Goal: Task Accomplishment & Management: Use online tool/utility

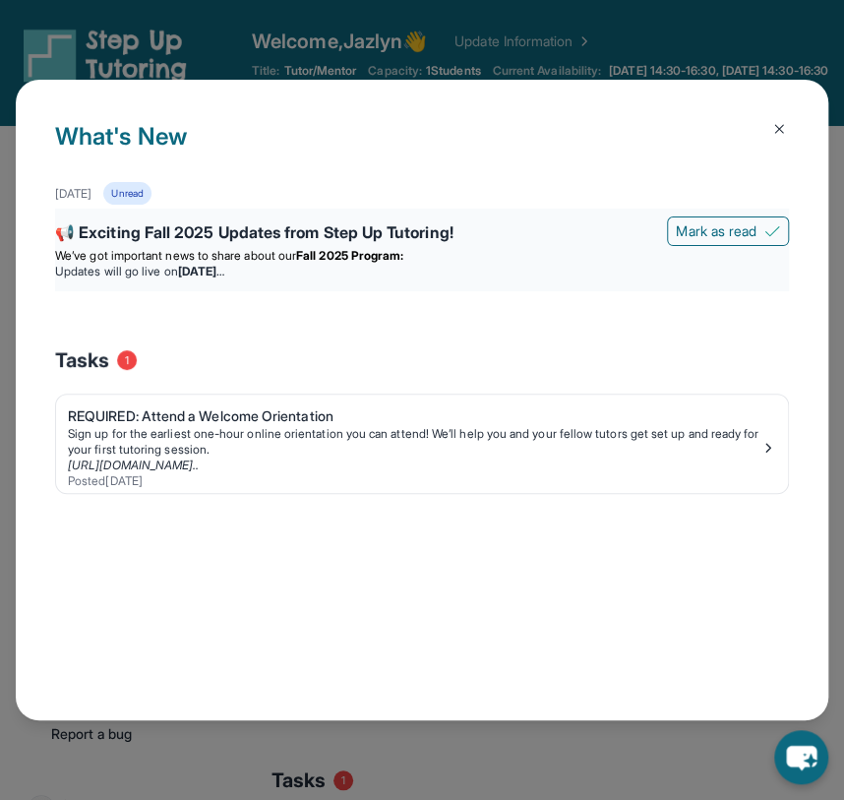
click at [458, 248] on p "We’ve got important news to share about our Fall 2025 Program:" at bounding box center [422, 256] width 734 height 16
click at [780, 124] on img at bounding box center [780, 129] width 16 height 16
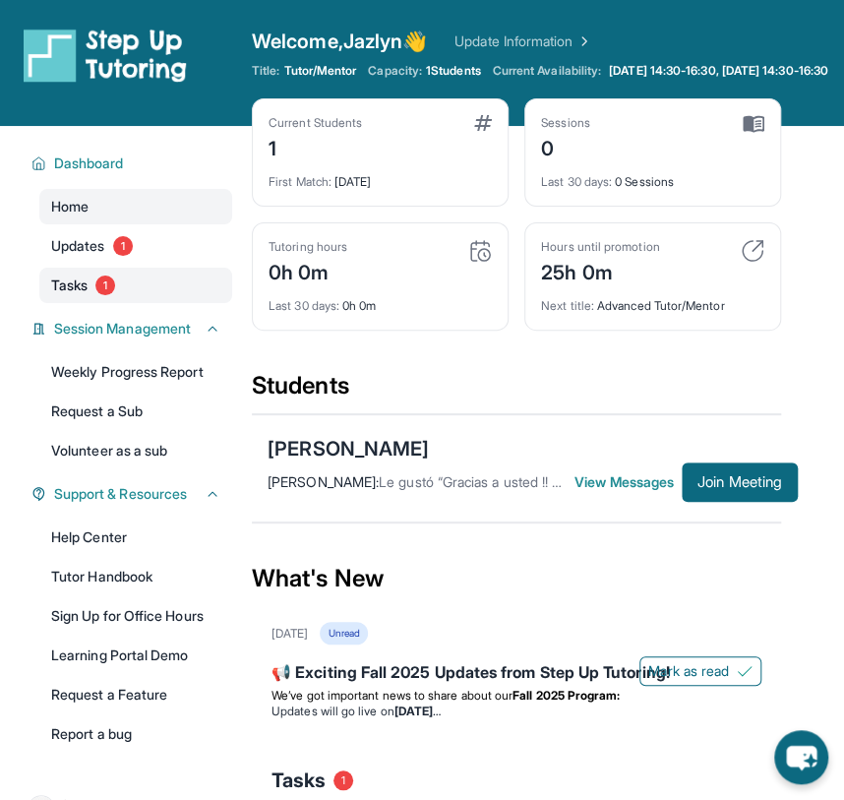
click at [85, 295] on span "Tasks" at bounding box center [69, 286] width 36 height 20
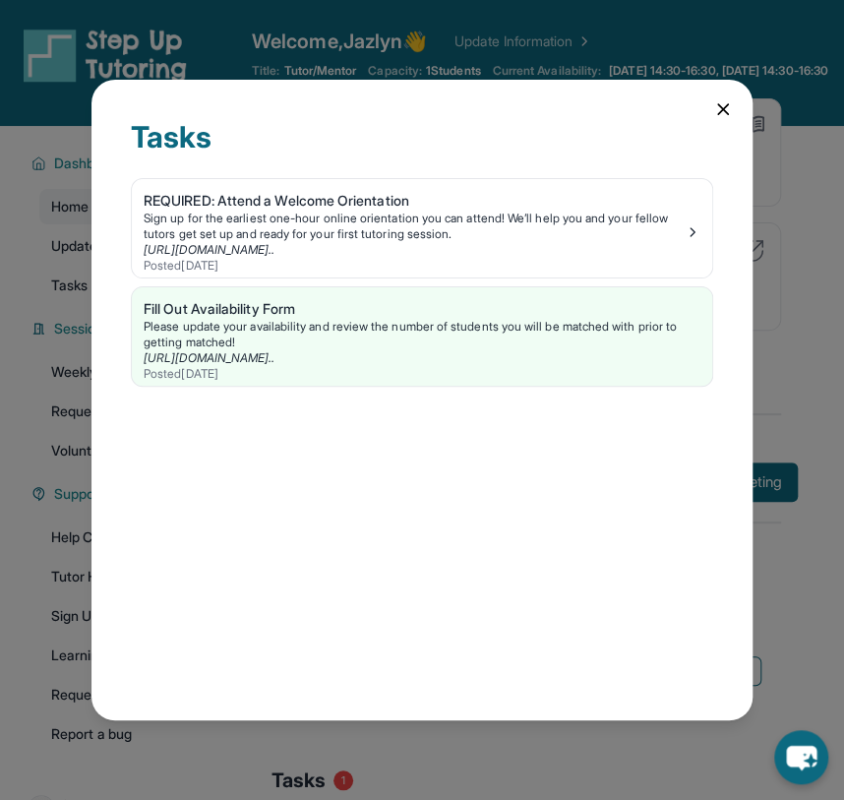
click at [722, 106] on icon at bounding box center [724, 109] width 20 height 20
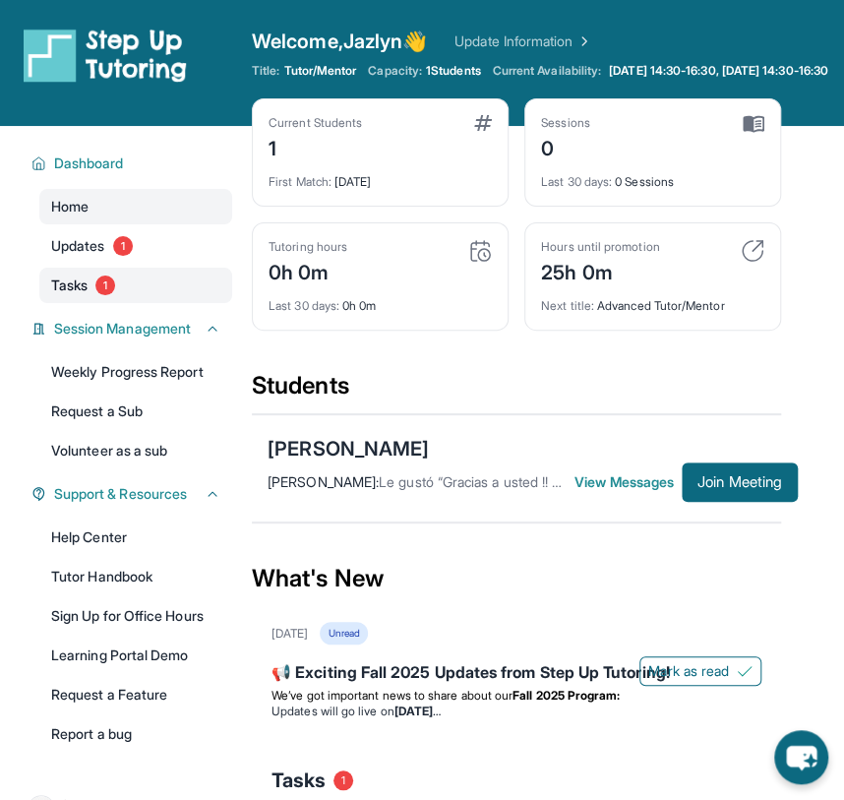
click at [85, 292] on span "Tasks" at bounding box center [69, 286] width 36 height 20
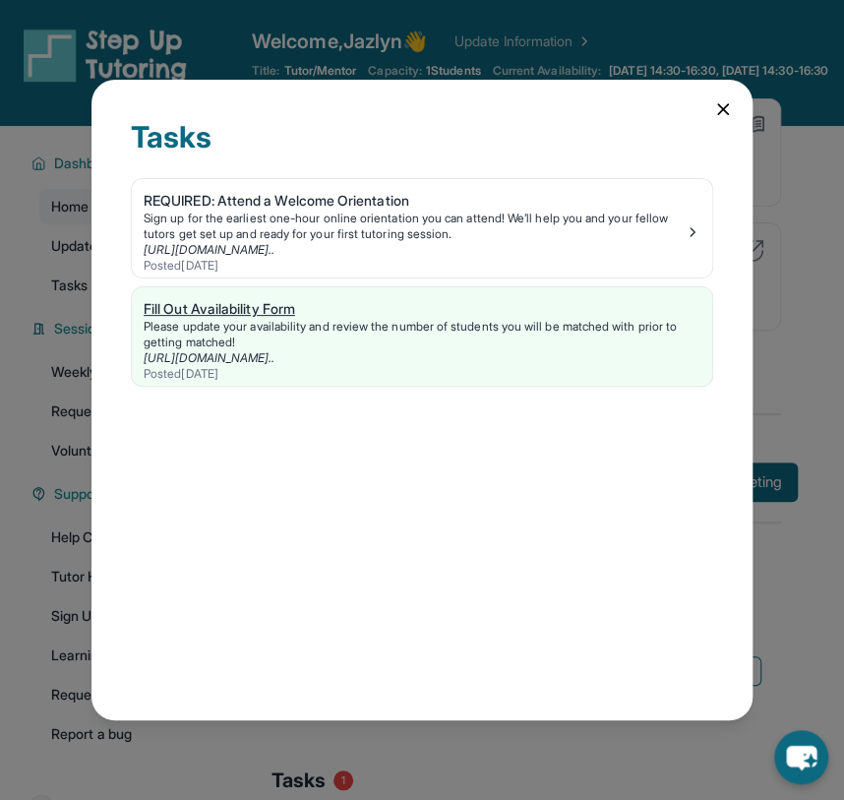
scroll to position [222, 0]
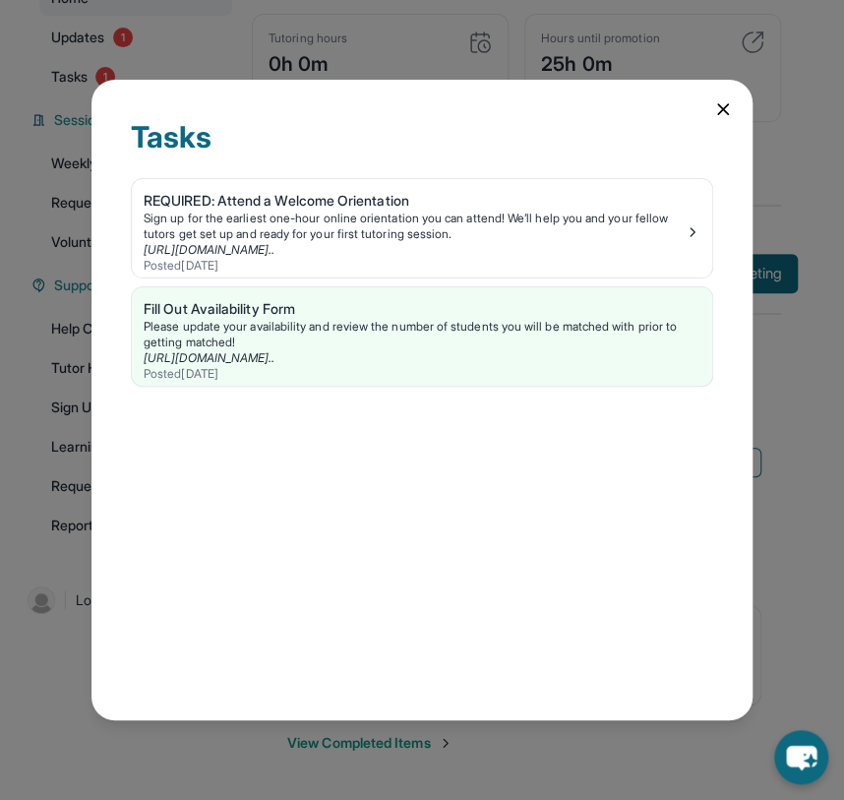
click at [718, 105] on icon at bounding box center [723, 109] width 10 height 10
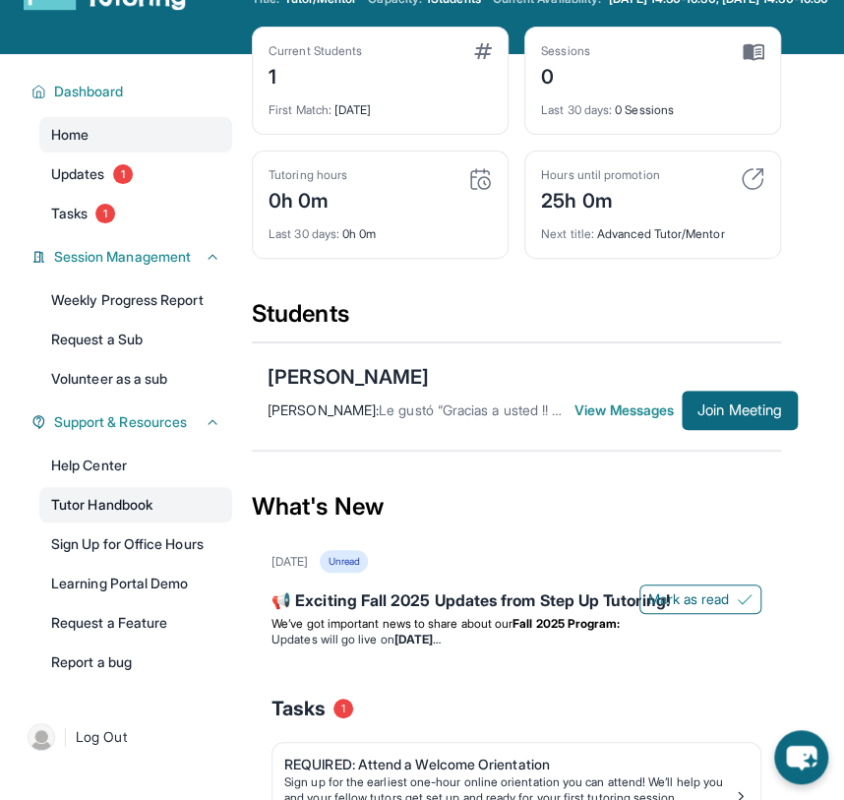
scroll to position [53, 0]
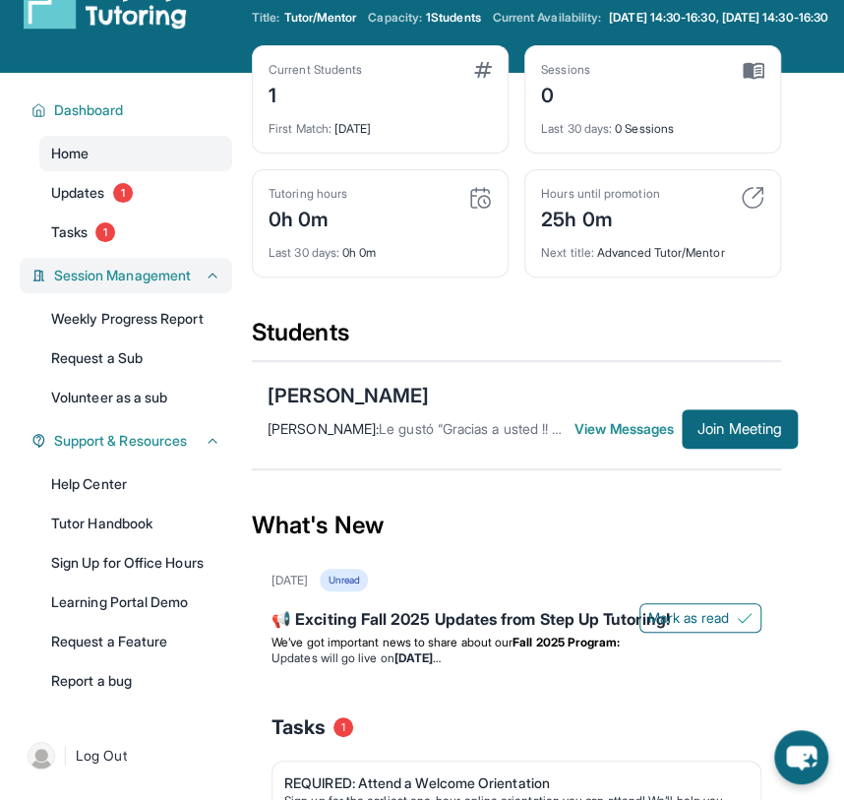
click at [123, 285] on span "Session Management" at bounding box center [122, 276] width 137 height 20
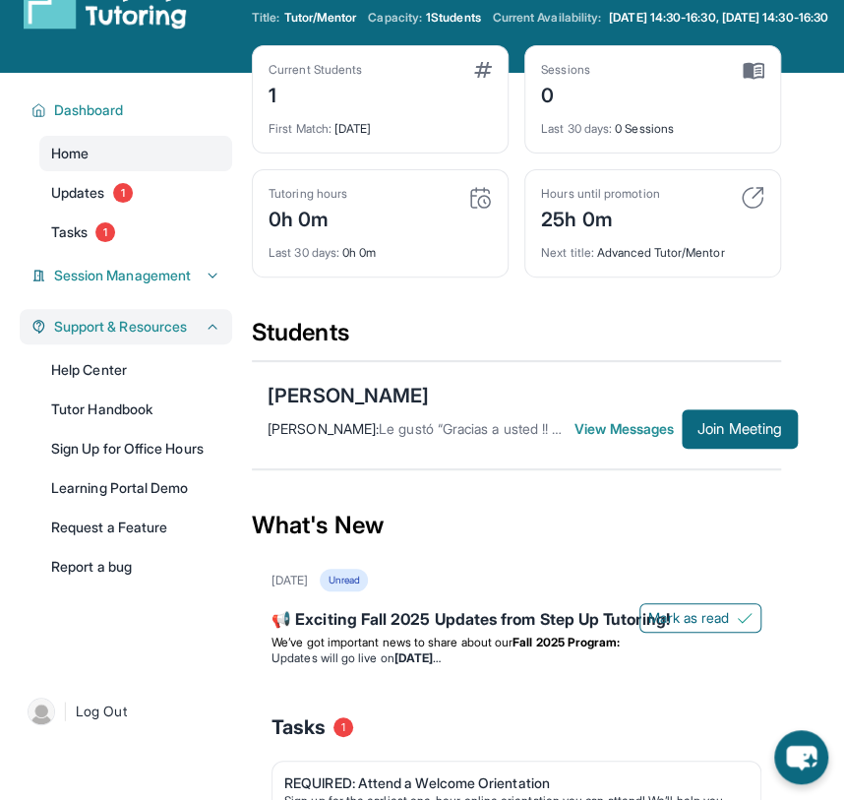
click at [147, 337] on span "Support & Resources" at bounding box center [120, 327] width 133 height 20
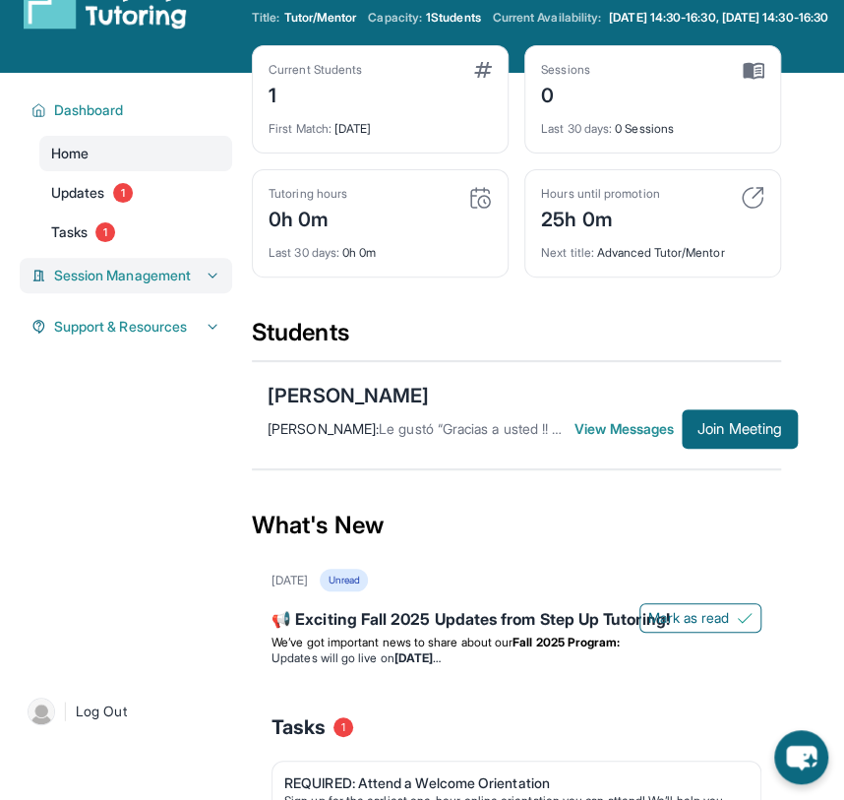
click at [160, 285] on span "Session Management" at bounding box center [122, 276] width 137 height 20
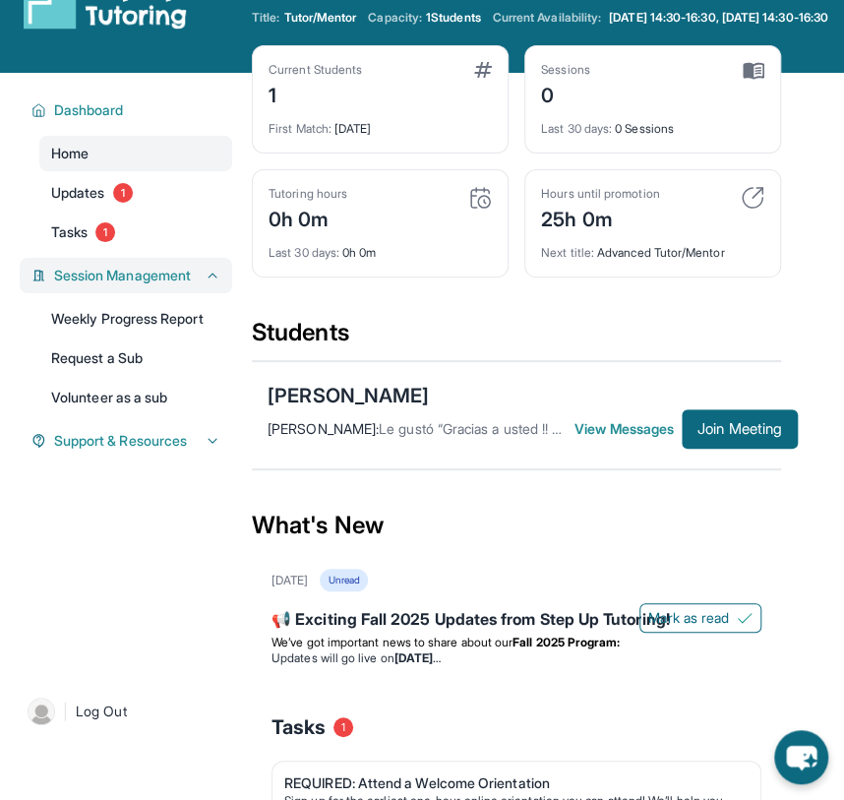
click at [116, 278] on div "Session Management" at bounding box center [126, 275] width 213 height 35
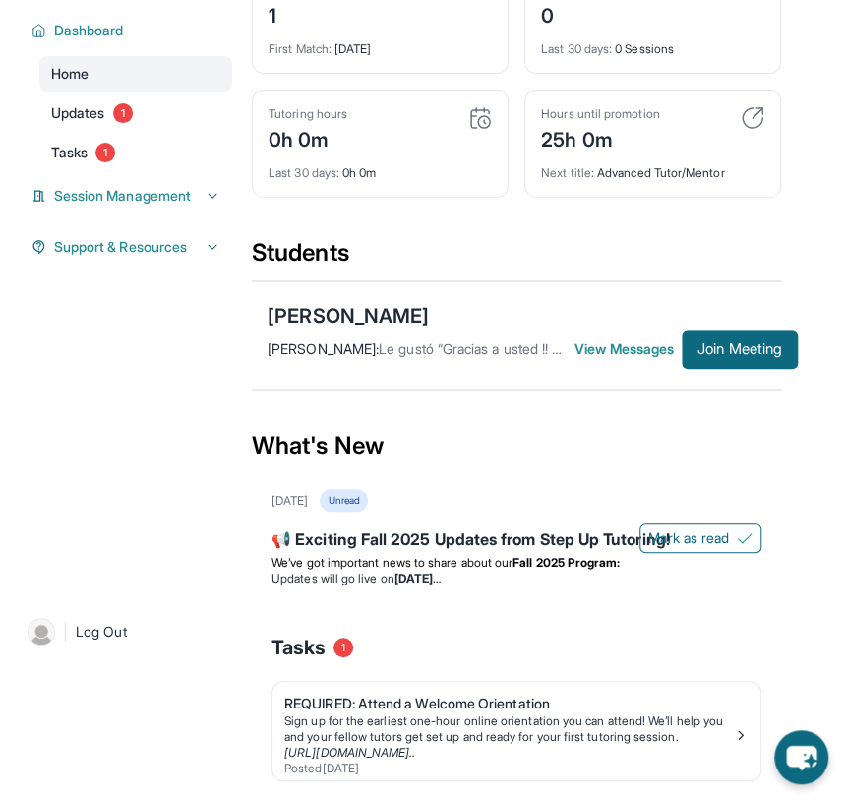
scroll to position [222, 0]
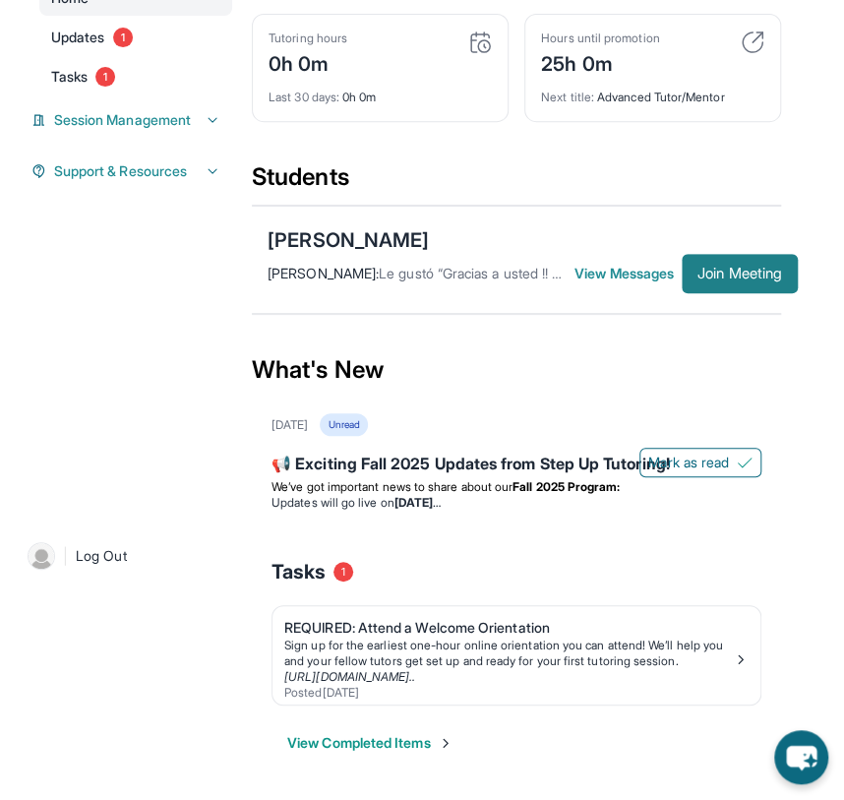
click at [747, 268] on span "Join Meeting" at bounding box center [740, 274] width 85 height 12
click at [709, 273] on span "Join Meeting" at bounding box center [740, 274] width 85 height 12
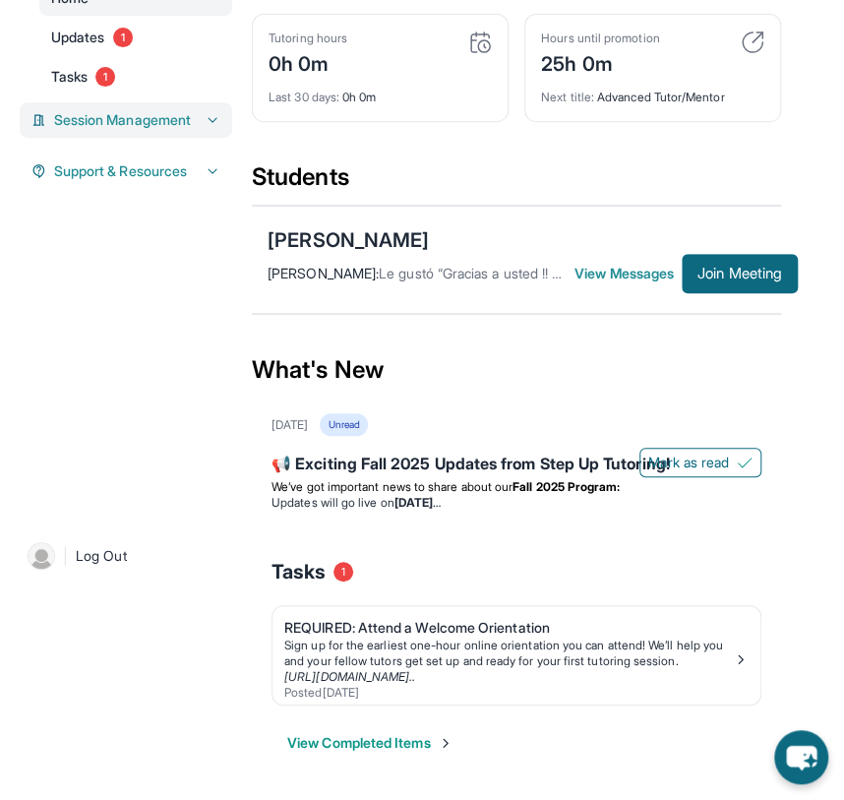
scroll to position [0, 0]
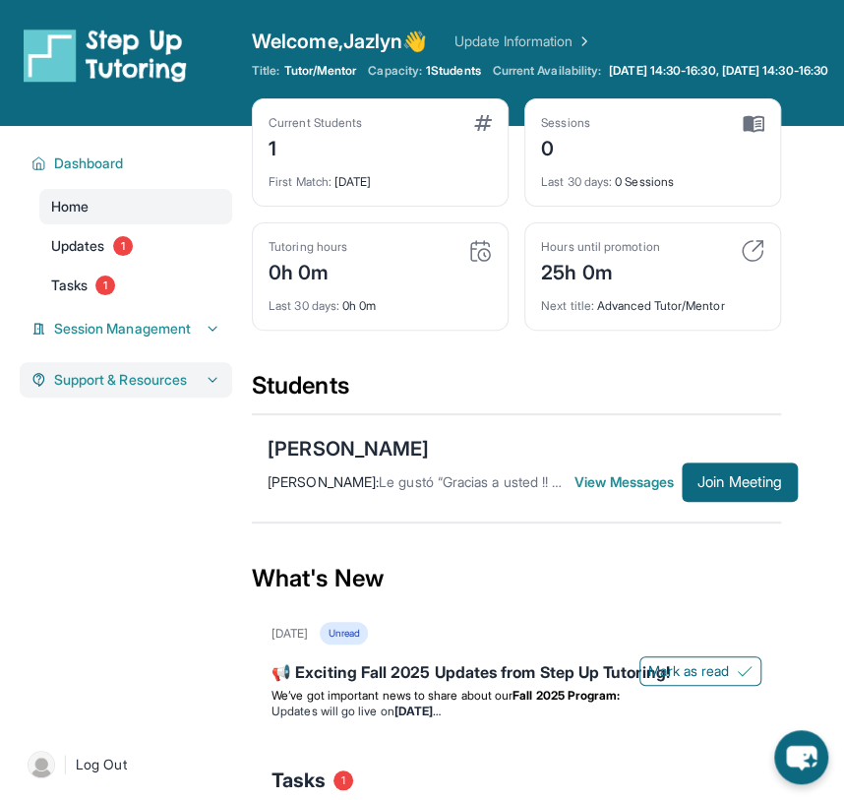
click at [122, 390] on span "Support & Resources" at bounding box center [120, 380] width 133 height 20
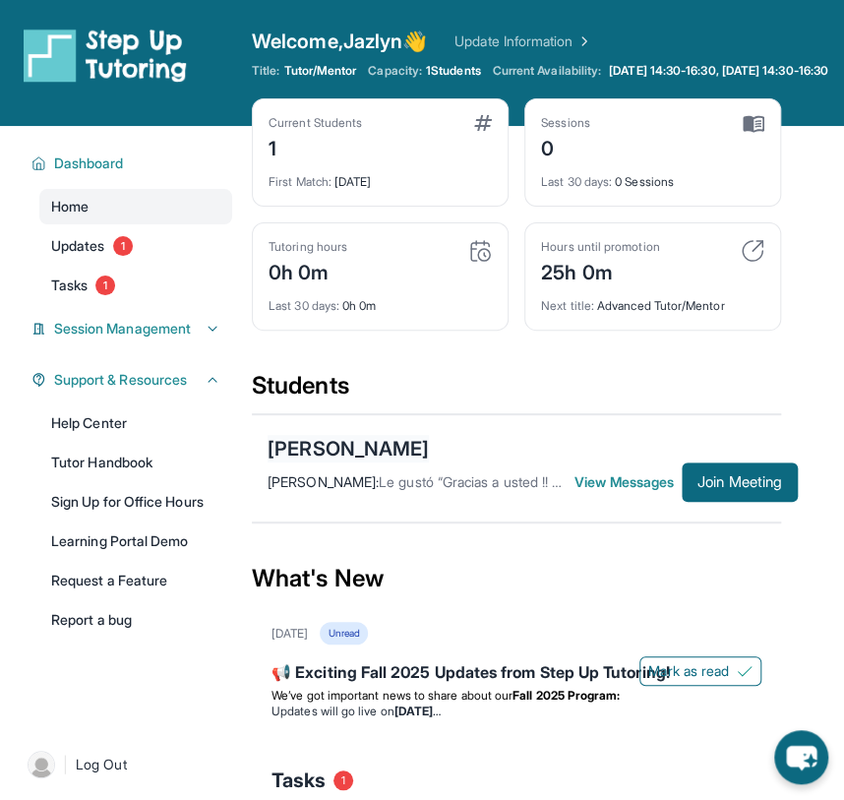
click at [347, 463] on div "[PERSON_NAME]" at bounding box center [348, 449] width 161 height 28
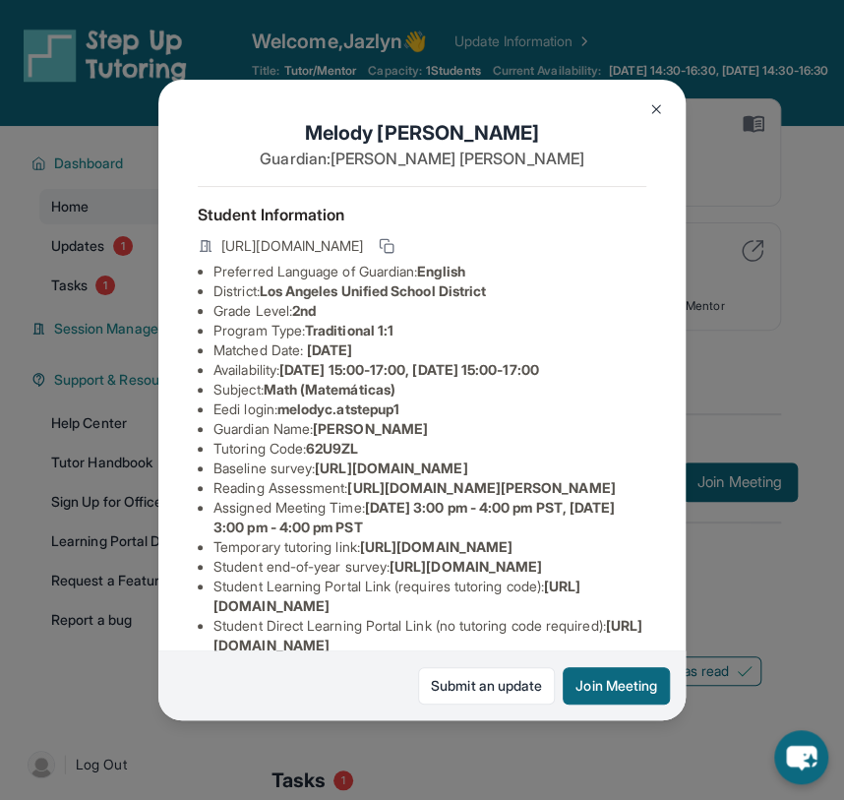
scroll to position [296, 0]
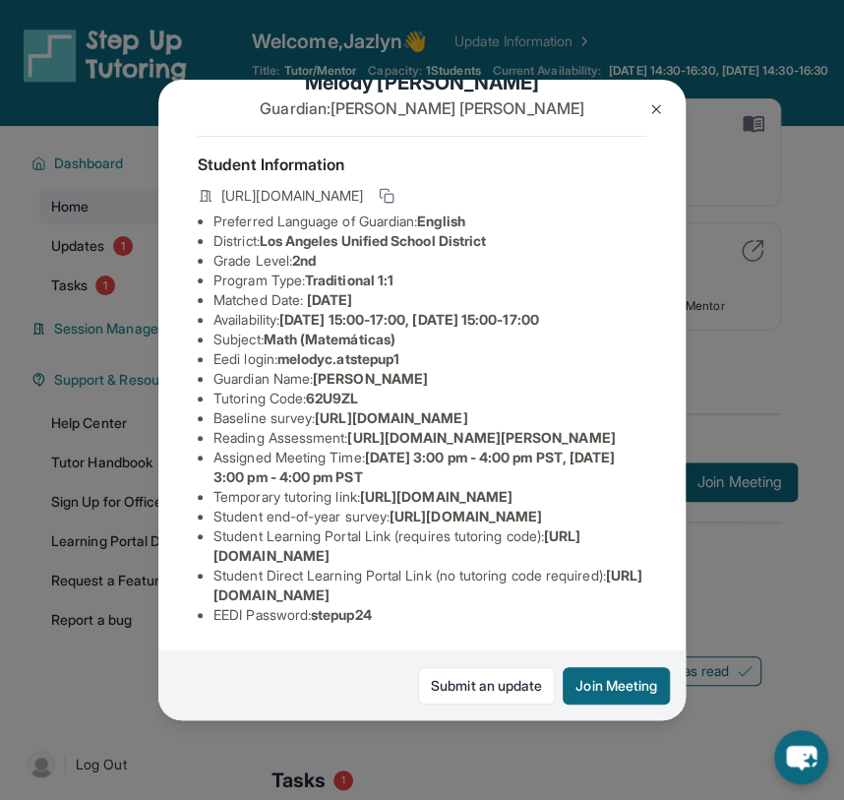
click at [656, 107] on img at bounding box center [657, 109] width 16 height 16
